Goal: Communication & Community: Participate in discussion

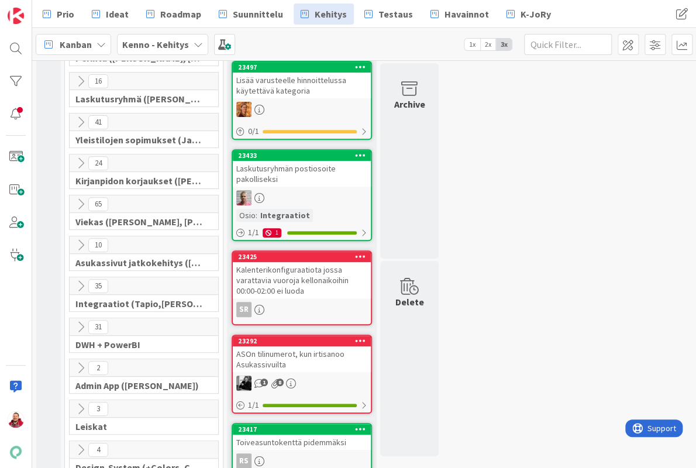
scroll to position [187, 0]
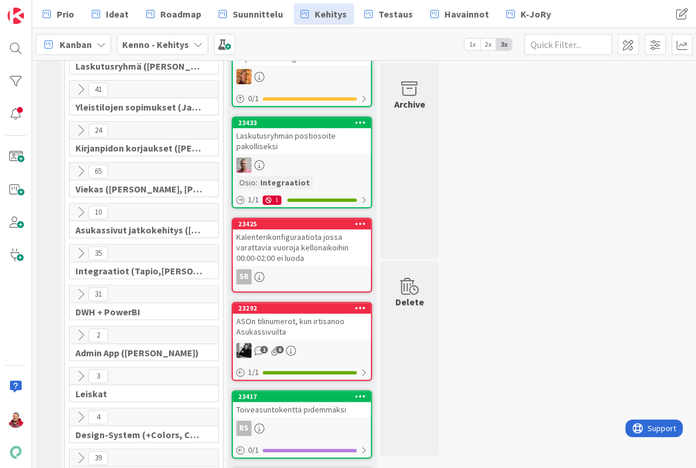
click at [78, 288] on icon at bounding box center [80, 294] width 13 height 13
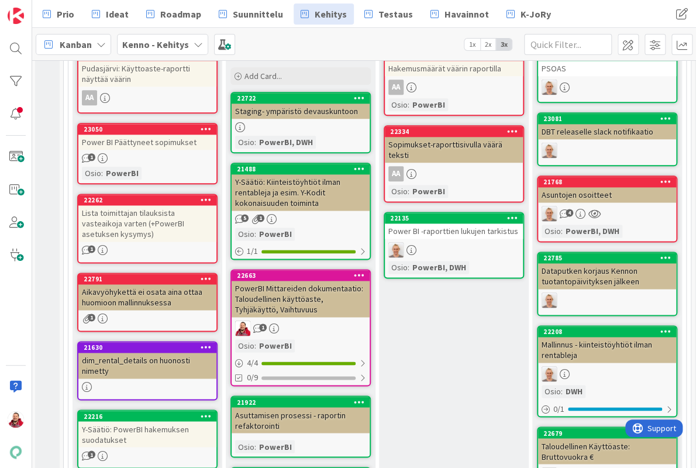
scroll to position [569, 1]
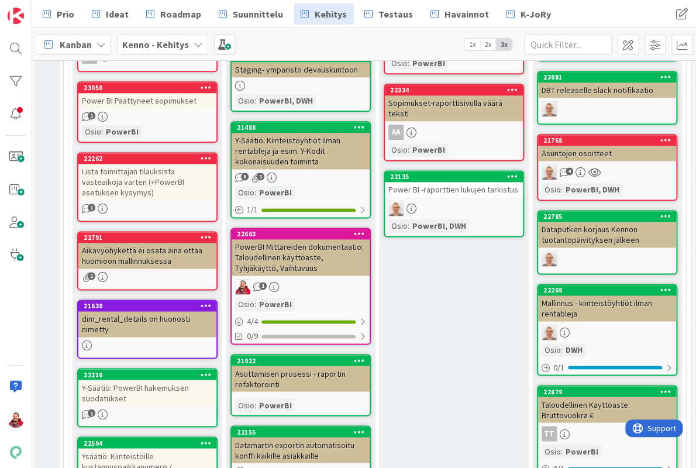
click at [171, 380] on div "Y-Säätiö: PowerBI hakemuksen suodatukset" at bounding box center [147, 393] width 138 height 26
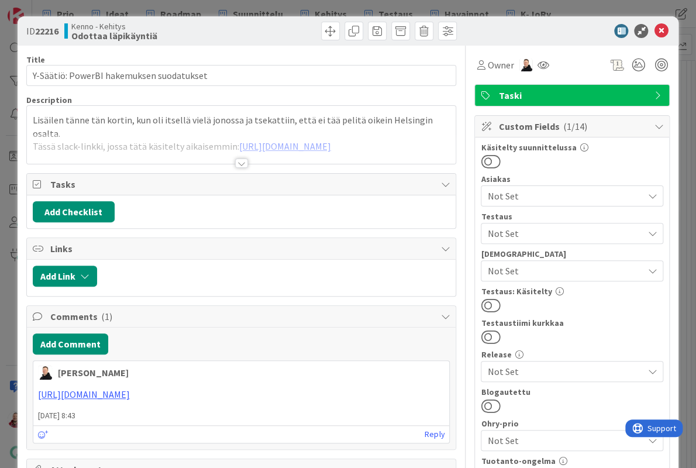
click at [244, 159] on div at bounding box center [241, 163] width 13 height 9
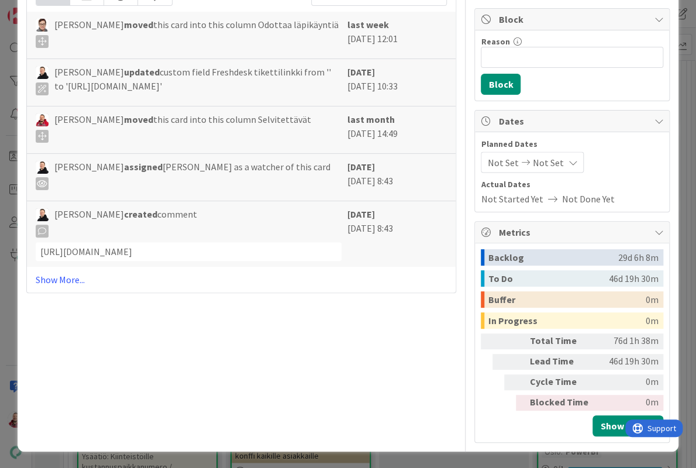
scroll to position [594, 0]
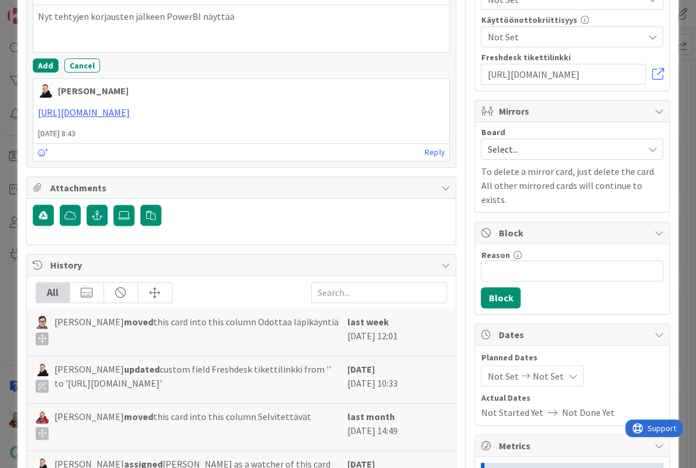
scroll to position [646, 0]
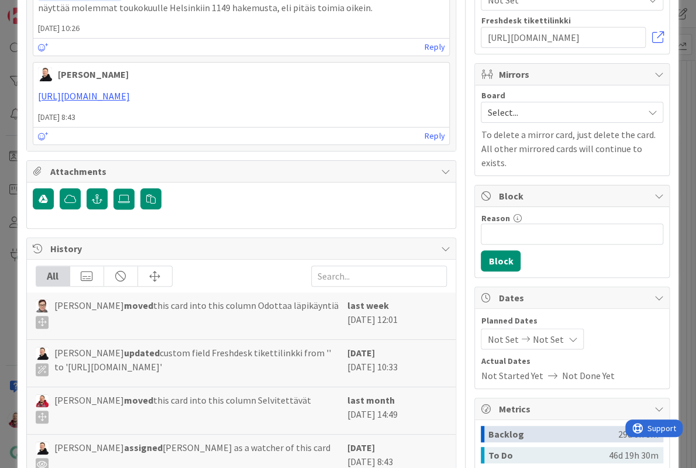
scroll to position [622, 0]
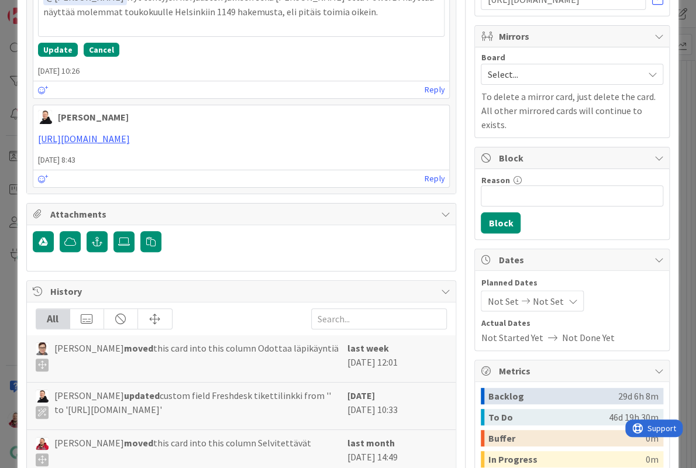
click at [89, 57] on button "Cancel" at bounding box center [102, 50] width 36 height 14
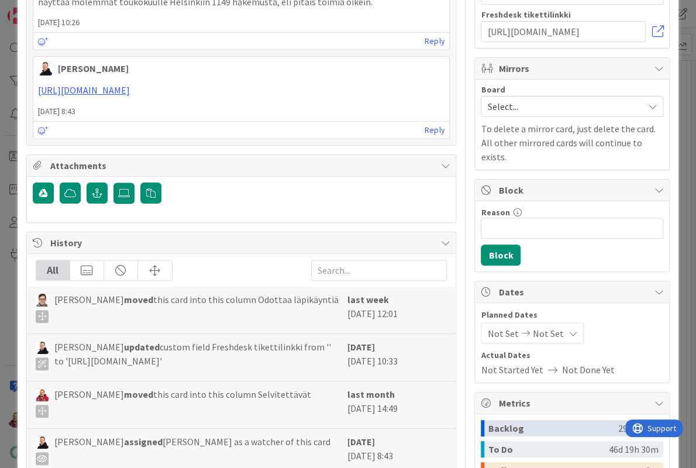
scroll to position [596, 0]
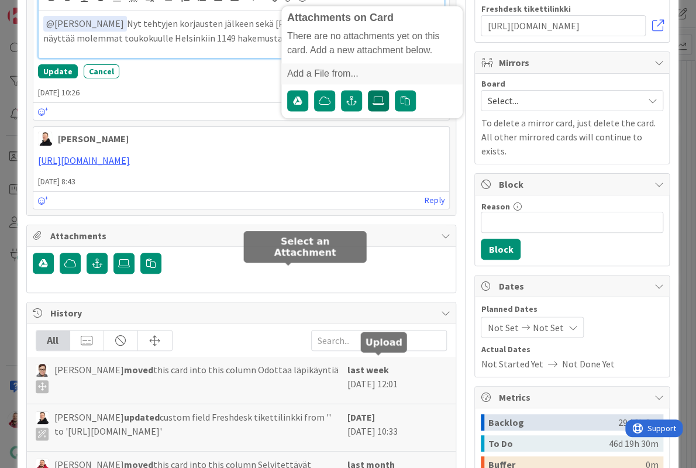
click at [378, 105] on icon at bounding box center [379, 100] width 12 height 9
click at [368, 90] on input "file" at bounding box center [368, 90] width 0 height 0
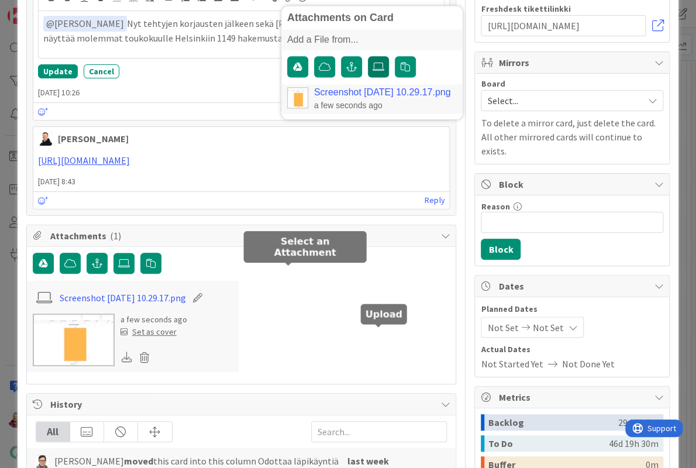
click at [383, 77] on label at bounding box center [378, 66] width 21 height 21
click at [368, 56] on input "file" at bounding box center [368, 56] width 0 height 0
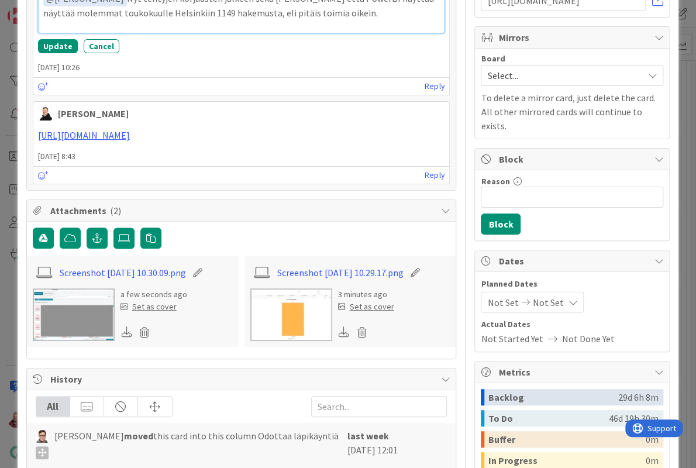
scroll to position [621, 0]
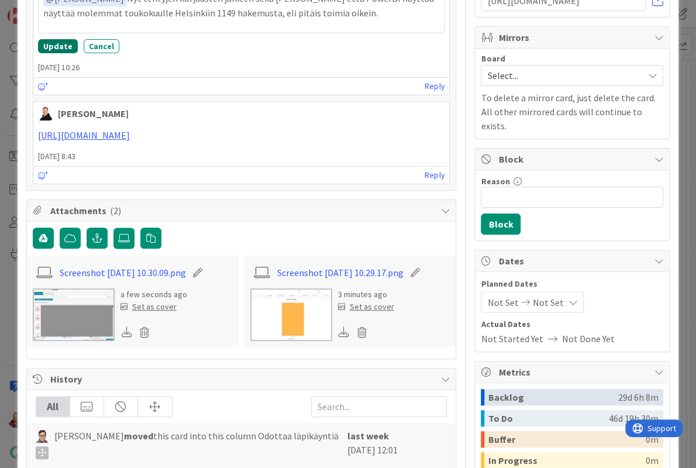
click at [54, 53] on button "Update" at bounding box center [58, 46] width 40 height 14
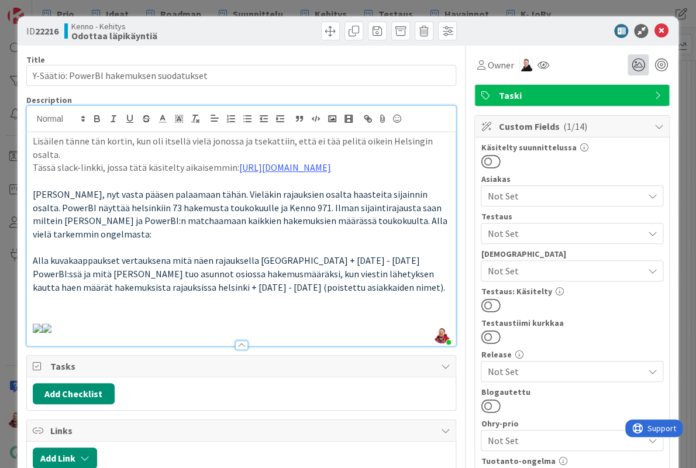
scroll to position [0, 0]
click at [664, 26] on icon at bounding box center [661, 31] width 14 height 14
